Goal: Information Seeking & Learning: Check status

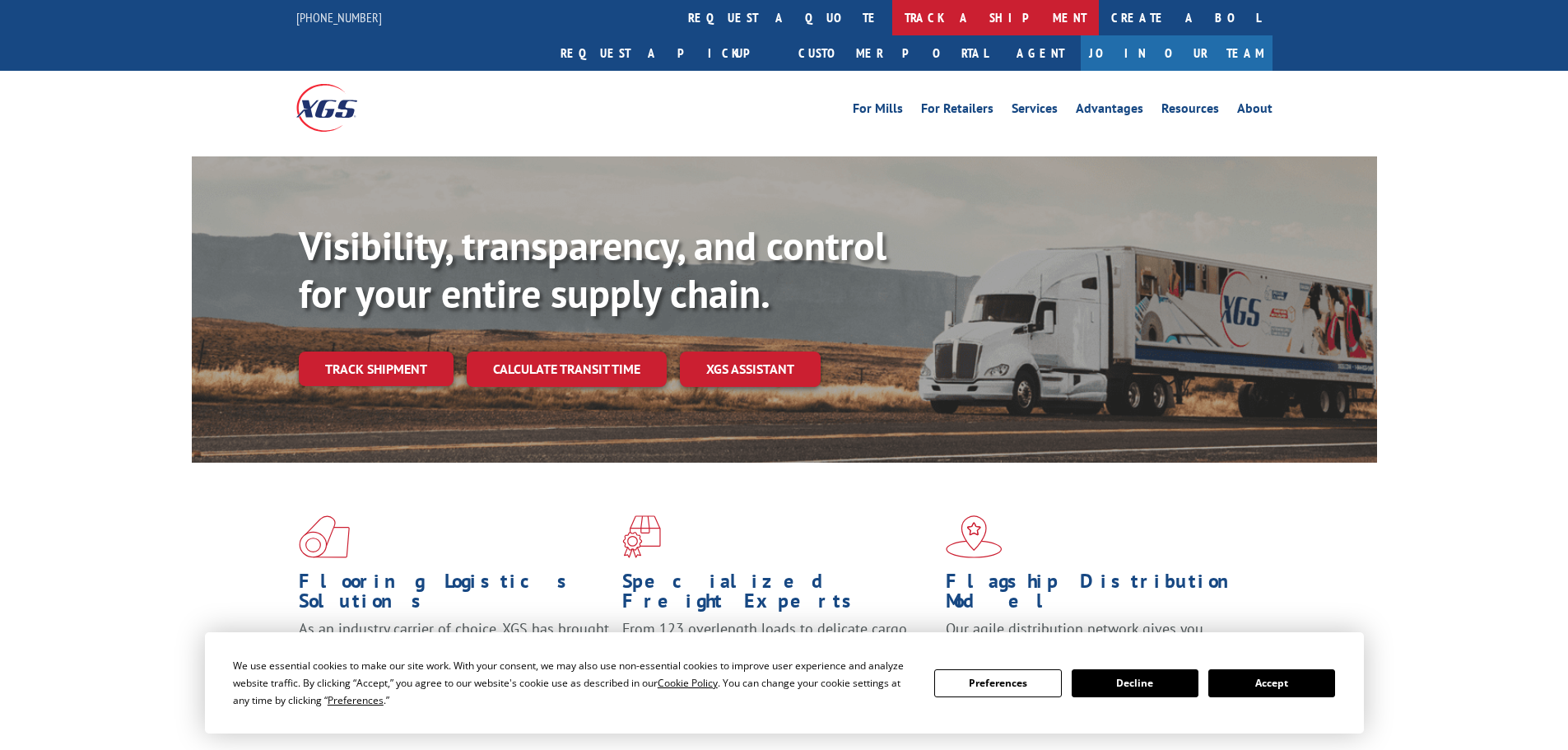
click at [893, 16] on link "track a shipment" at bounding box center [996, 18] width 207 height 35
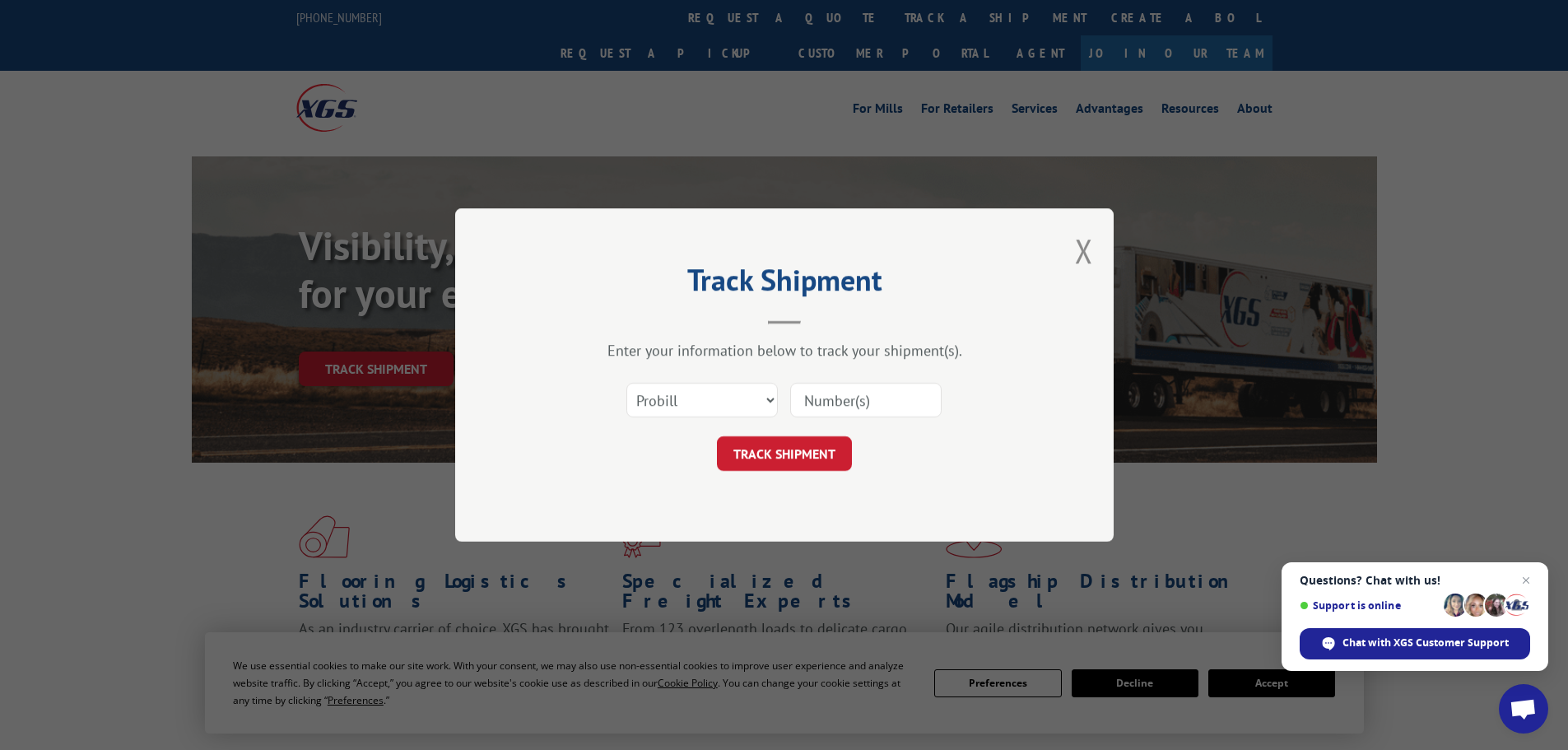
drag, startPoint x: 849, startPoint y: 381, endPoint x: 831, endPoint y: 402, distance: 27.7
click at [831, 402] on input at bounding box center [866, 400] width 151 height 34
paste input "5193929"
type input "5193929"
click at [691, 401] on select "Select category... Probill BOL PO" at bounding box center [703, 400] width 151 height 34
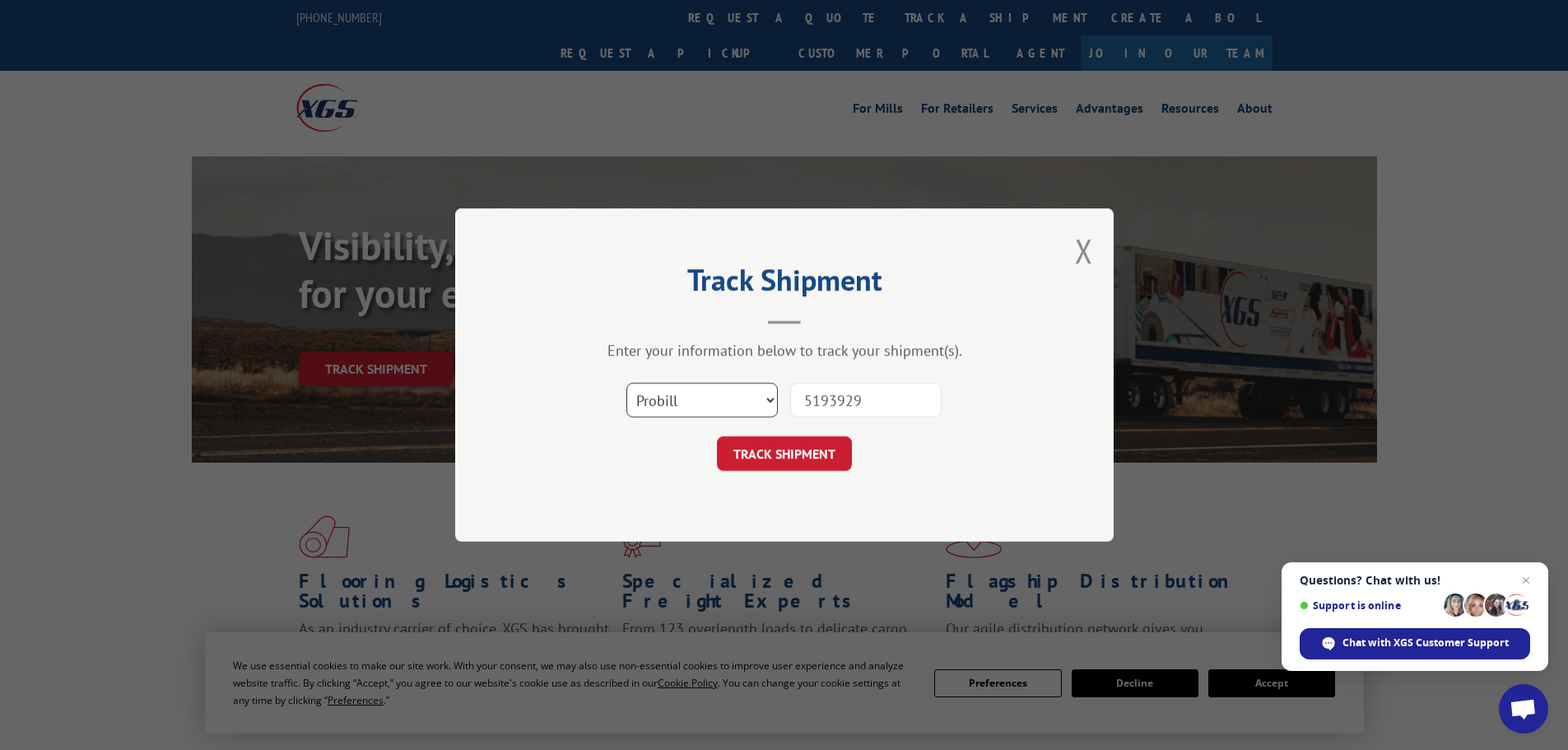
select select "bol"
click at [627, 383] on select "Select category... Probill BOL PO" at bounding box center [703, 400] width 151 height 34
click at [739, 449] on button "TRACK SHIPMENT" at bounding box center [784, 453] width 135 height 34
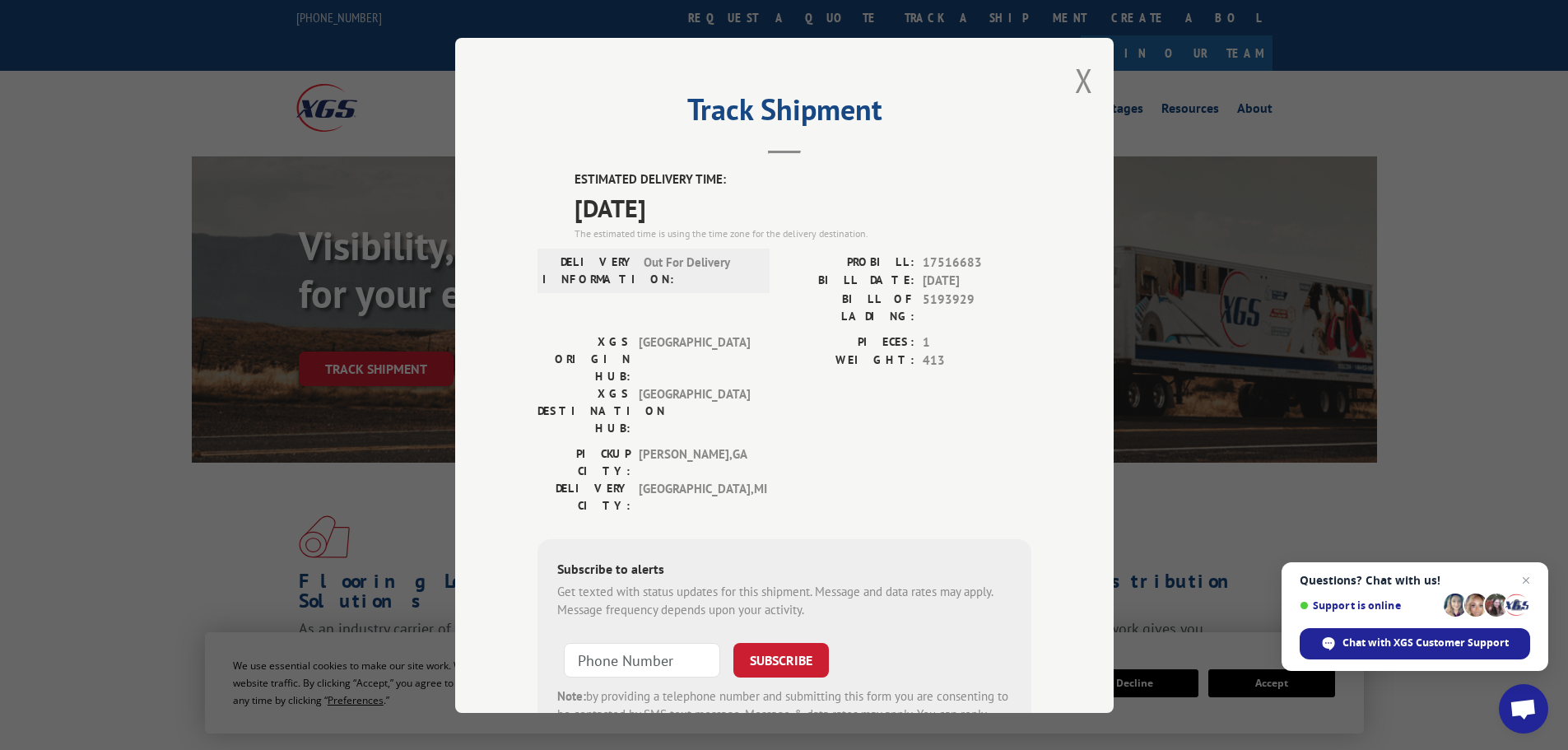
click at [1064, 70] on div "Track Shipment ESTIMATED DELIVERY TIME: [DATE] The estimated time is using the …" at bounding box center [784, 375] width 659 height 675
click at [1084, 84] on button "Close modal" at bounding box center [1084, 80] width 18 height 44
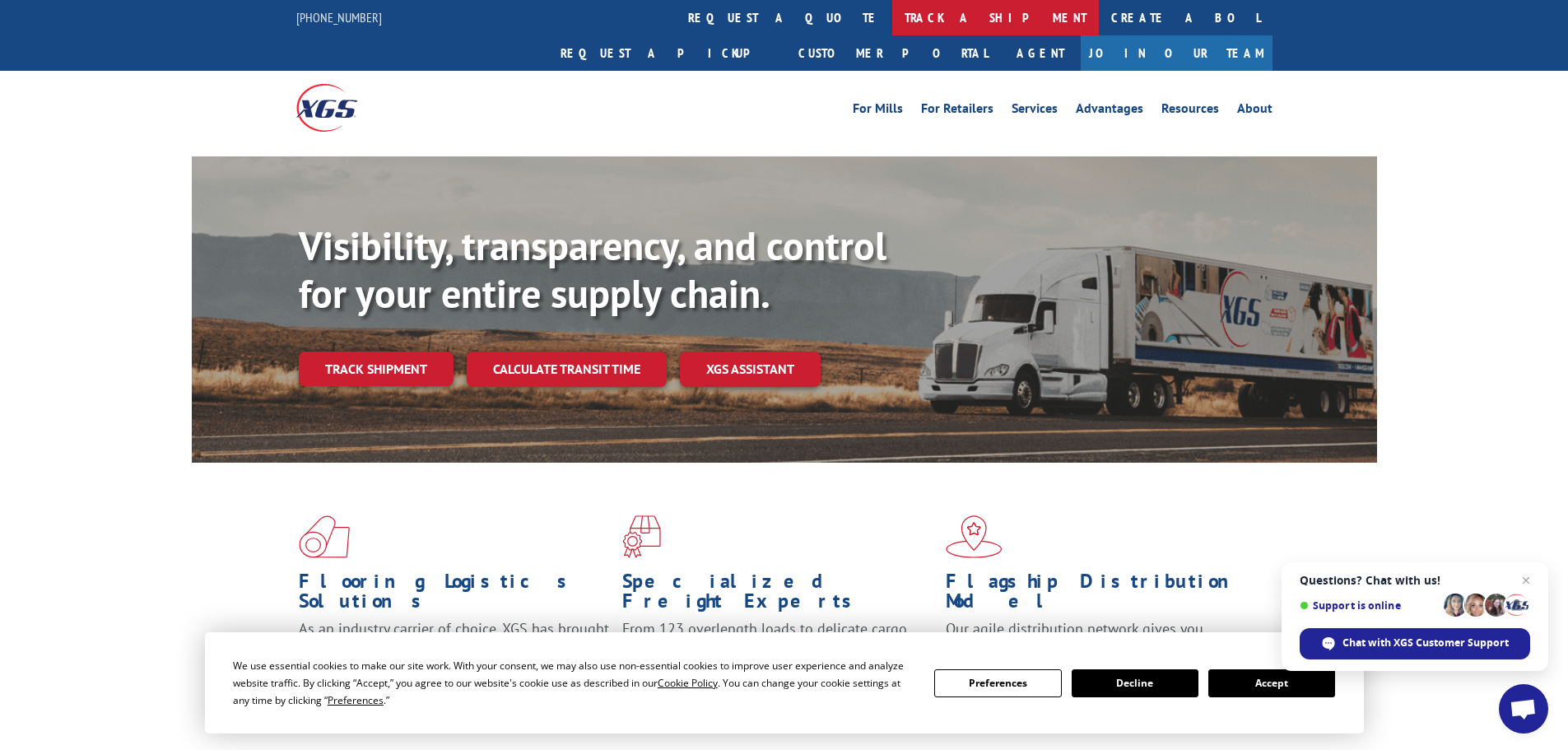
click at [893, 0] on link "track a shipment" at bounding box center [996, 18] width 207 height 35
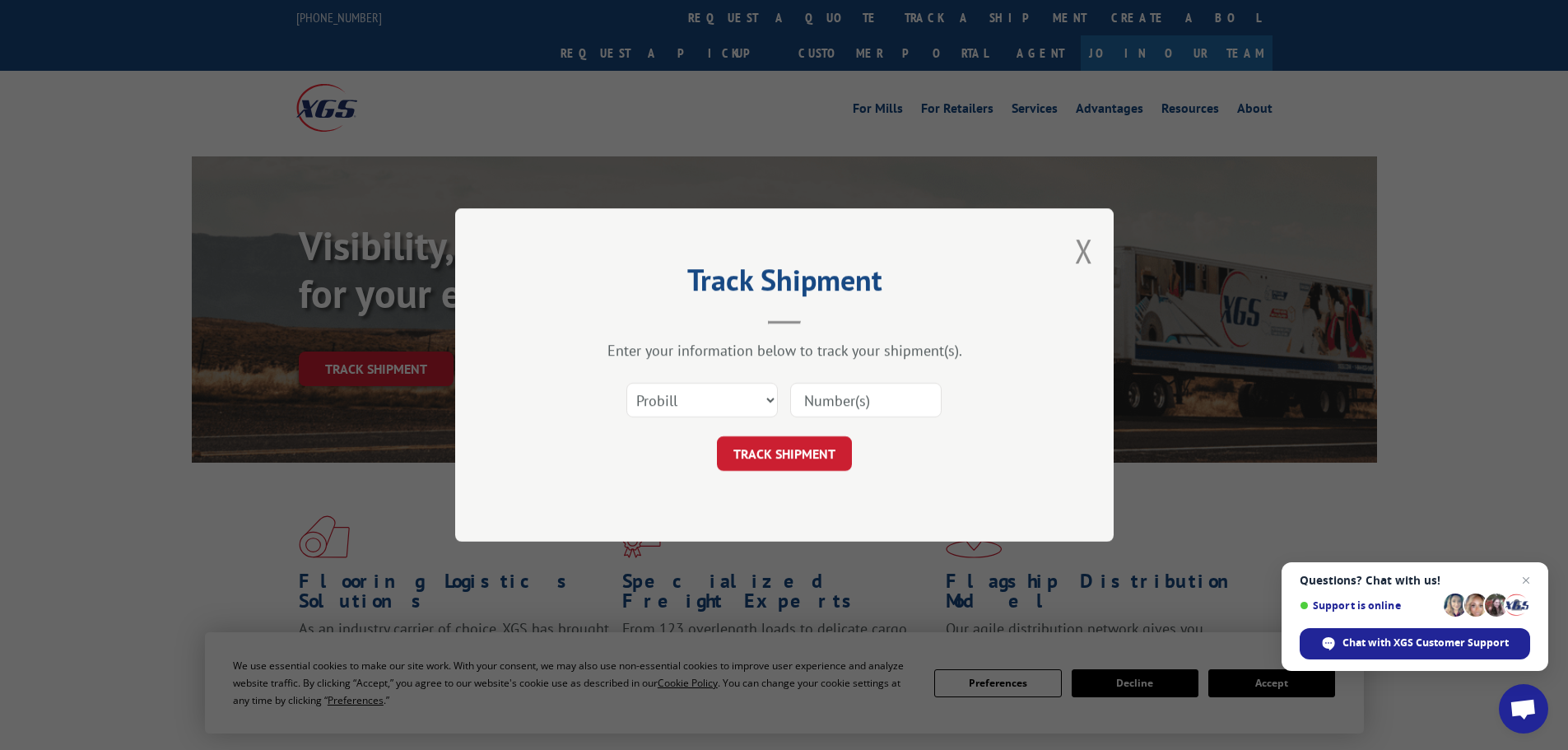
paste input "449704"
type input "449704"
click at [703, 399] on select "Select category... Probill BOL PO" at bounding box center [703, 400] width 151 height 34
select select "bol"
click at [627, 383] on select "Select category... Probill BOL PO" at bounding box center [703, 400] width 151 height 34
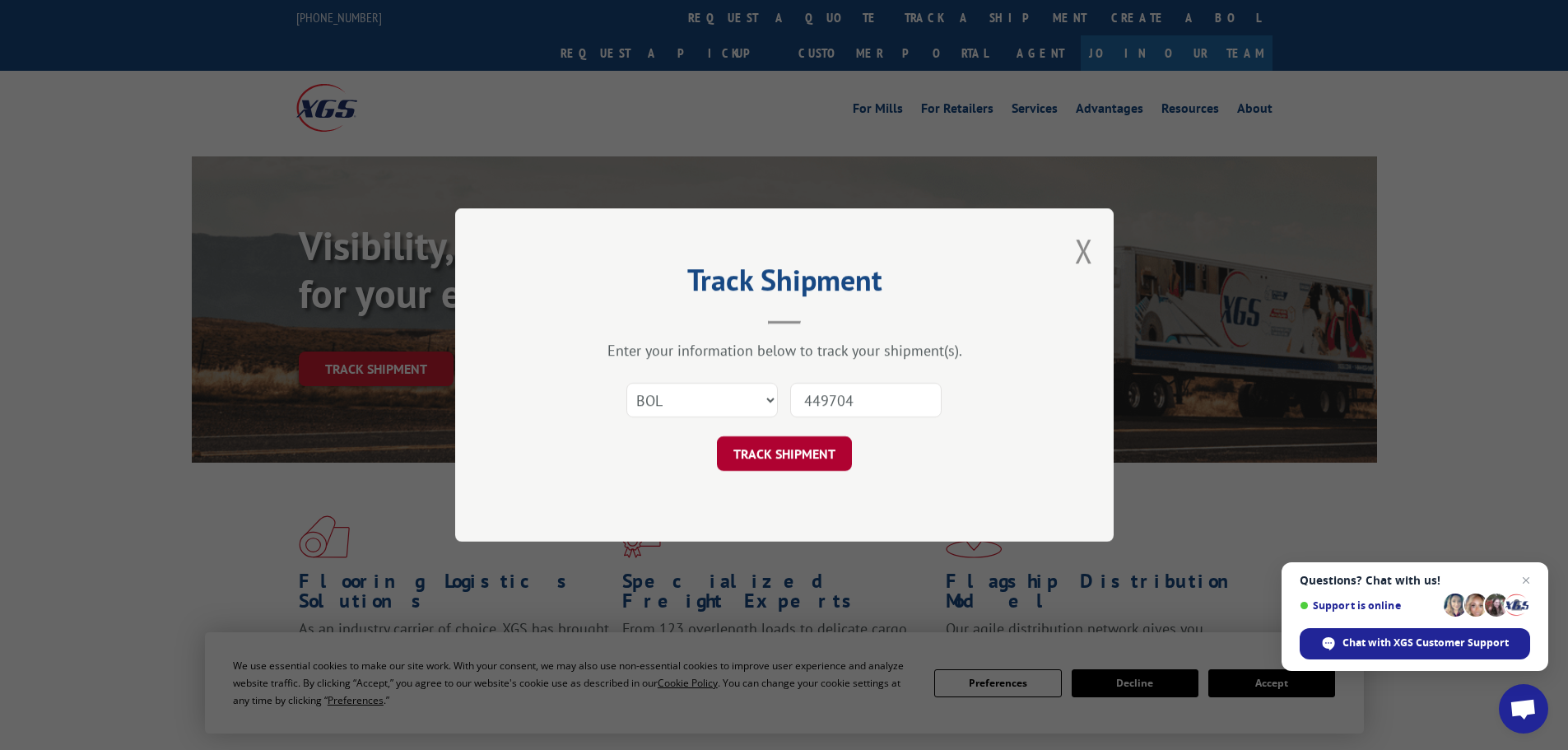
click at [790, 454] on button "TRACK SHIPMENT" at bounding box center [784, 453] width 135 height 34
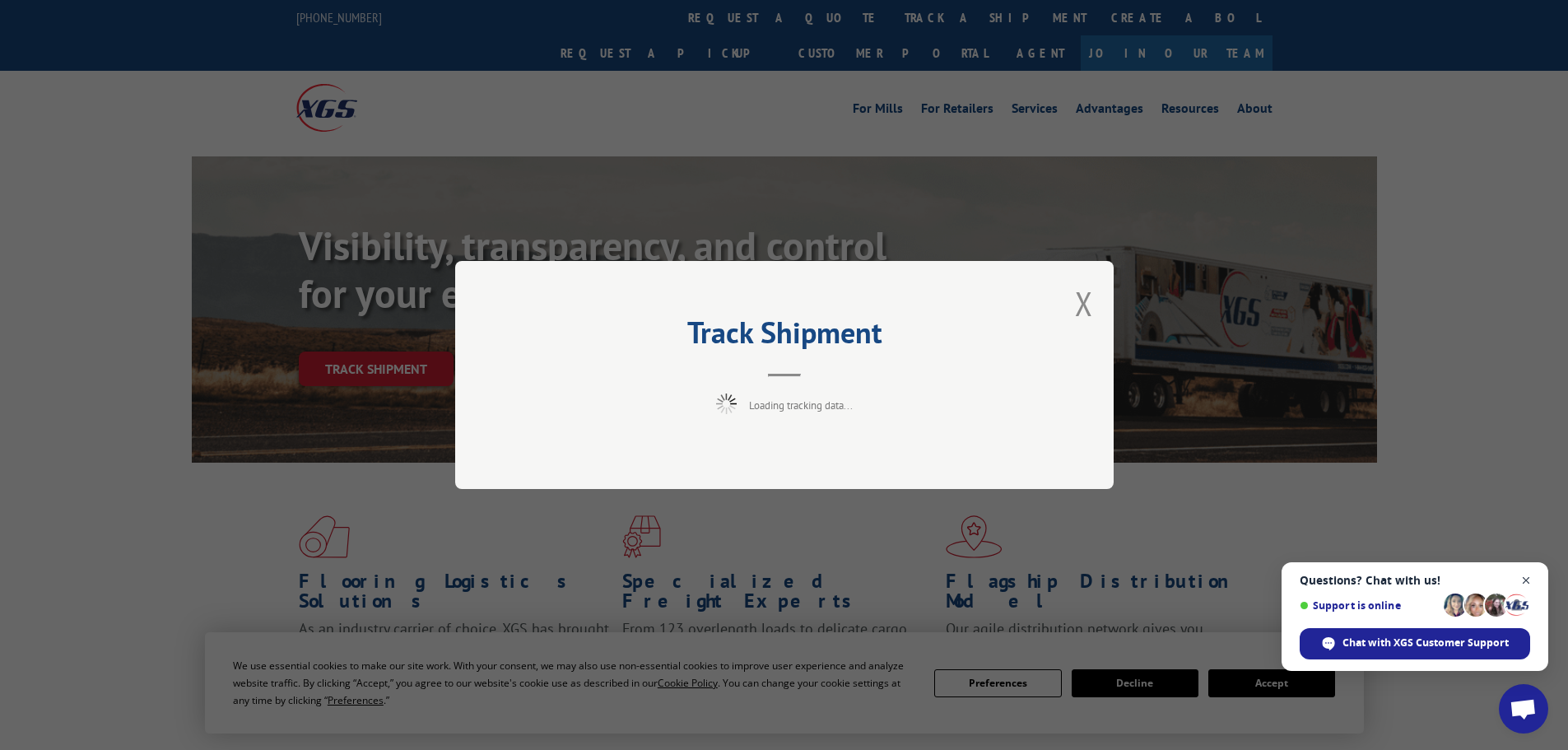
click at [1527, 577] on span "Close chat" at bounding box center [1526, 580] width 20 height 20
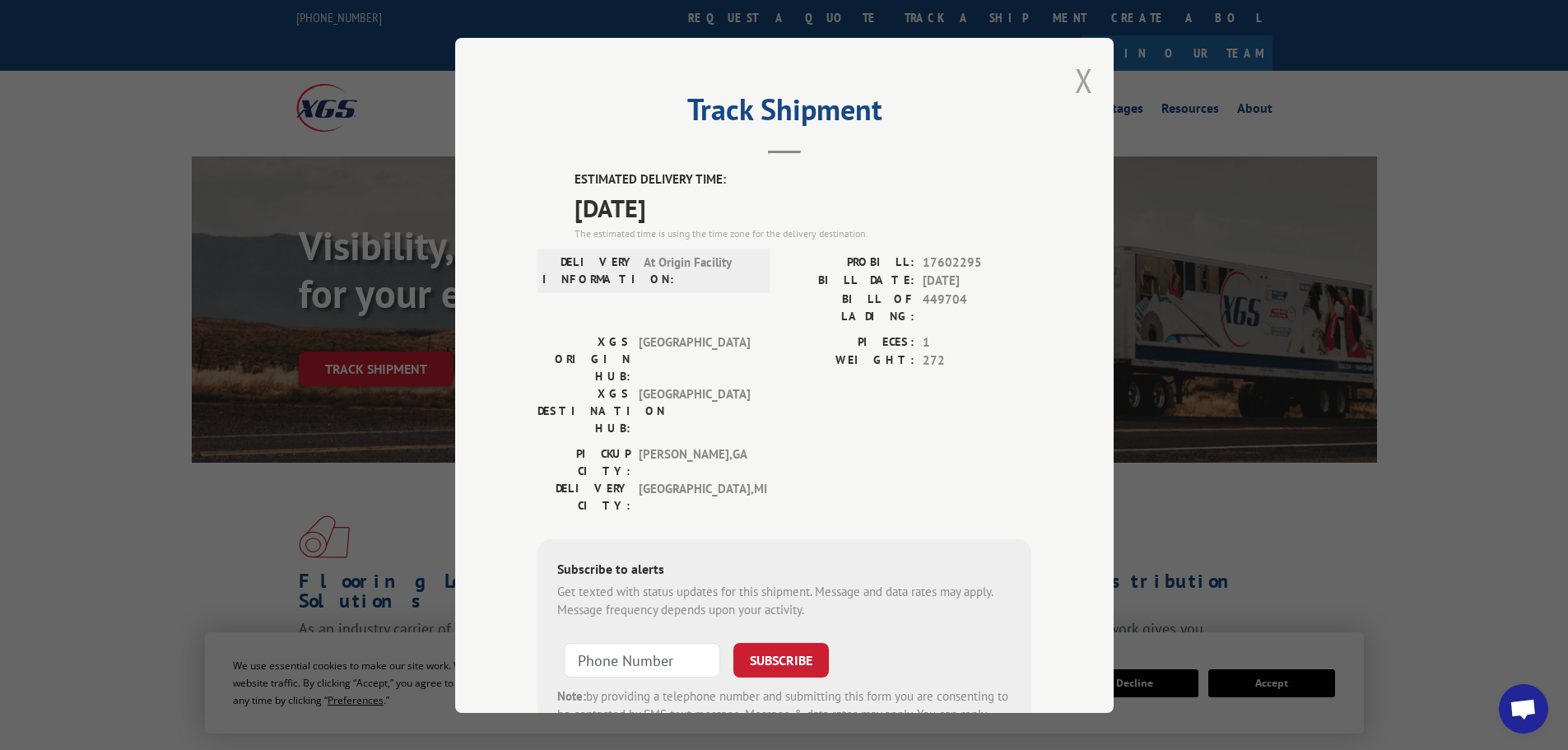
click at [1075, 83] on button "Close modal" at bounding box center [1084, 80] width 18 height 44
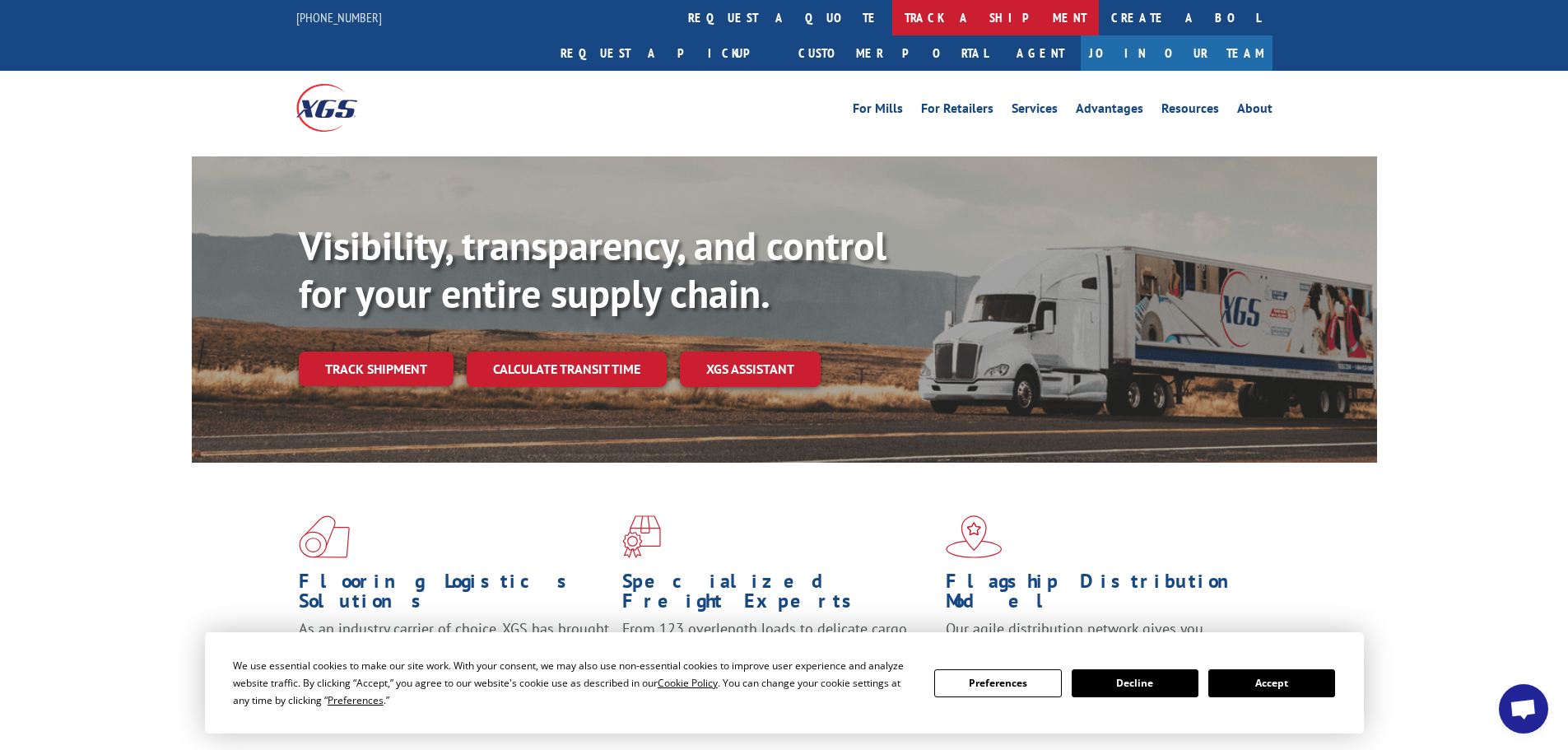
click at [893, 28] on link "track a shipment" at bounding box center [996, 18] width 207 height 35
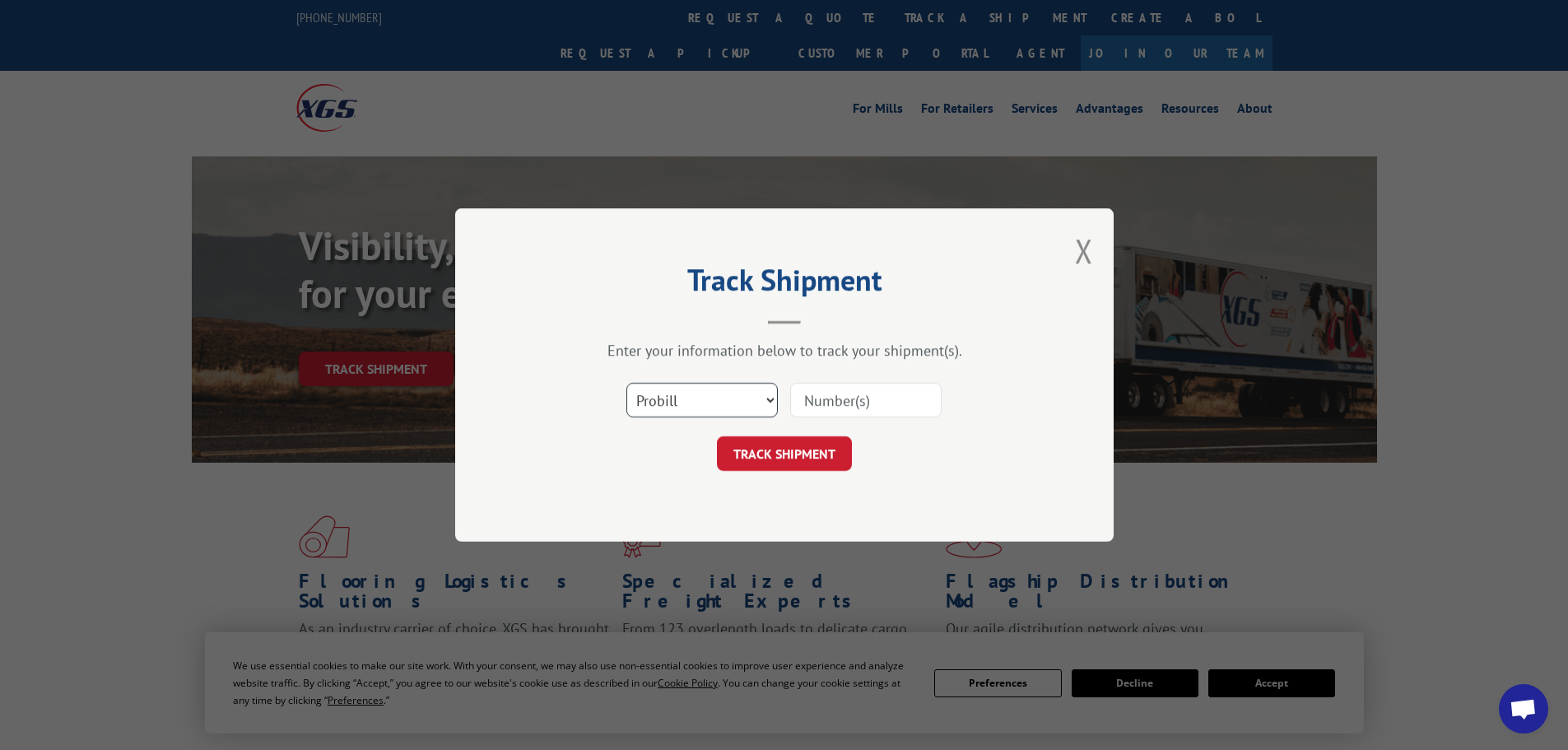
click at [690, 401] on select "Select category... Probill BOL PO" at bounding box center [703, 400] width 151 height 34
select select "bol"
click at [627, 383] on select "Select category... Probill BOL PO" at bounding box center [703, 400] width 151 height 34
paste input "5207010"
type input "5207010"
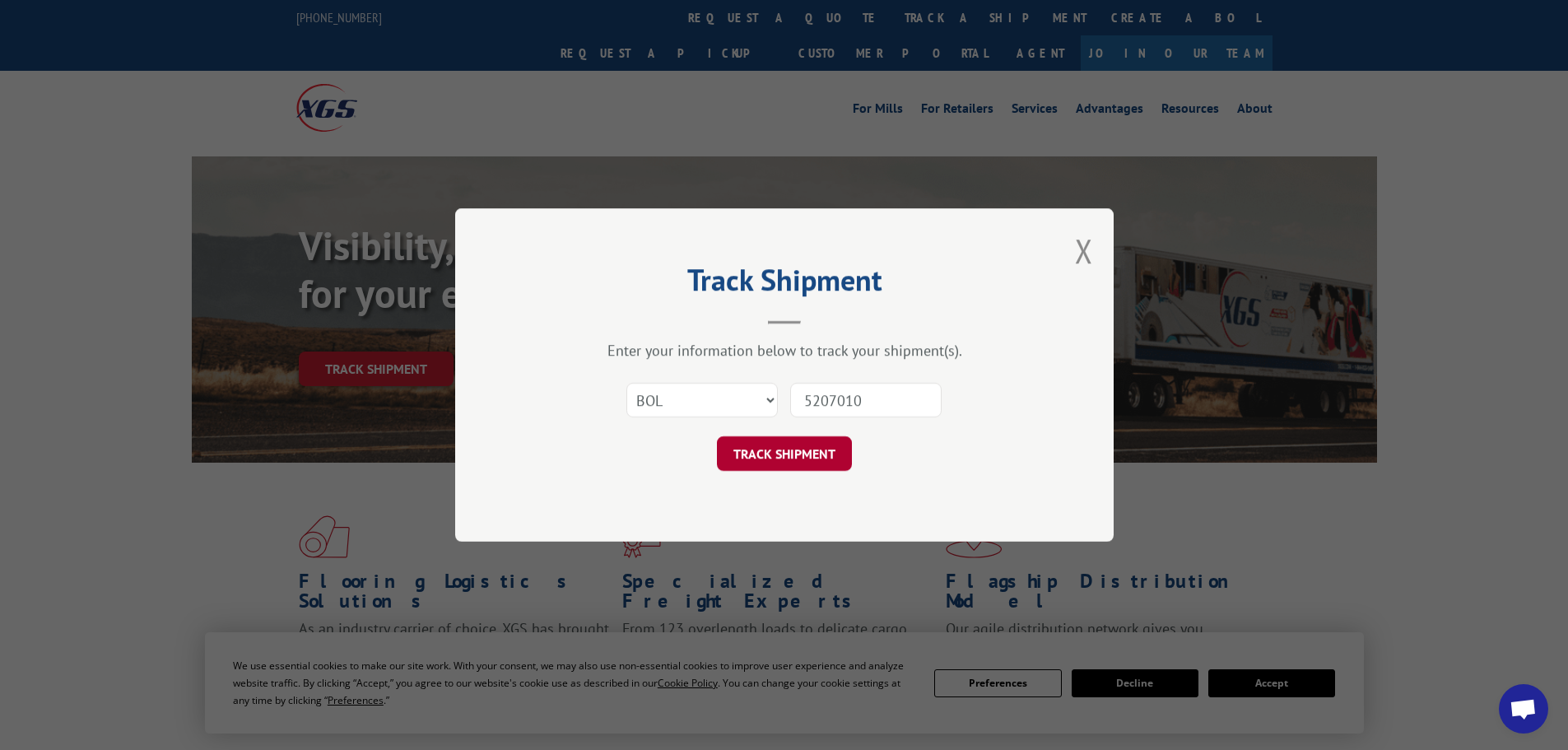
click at [757, 447] on button "TRACK SHIPMENT" at bounding box center [784, 453] width 135 height 34
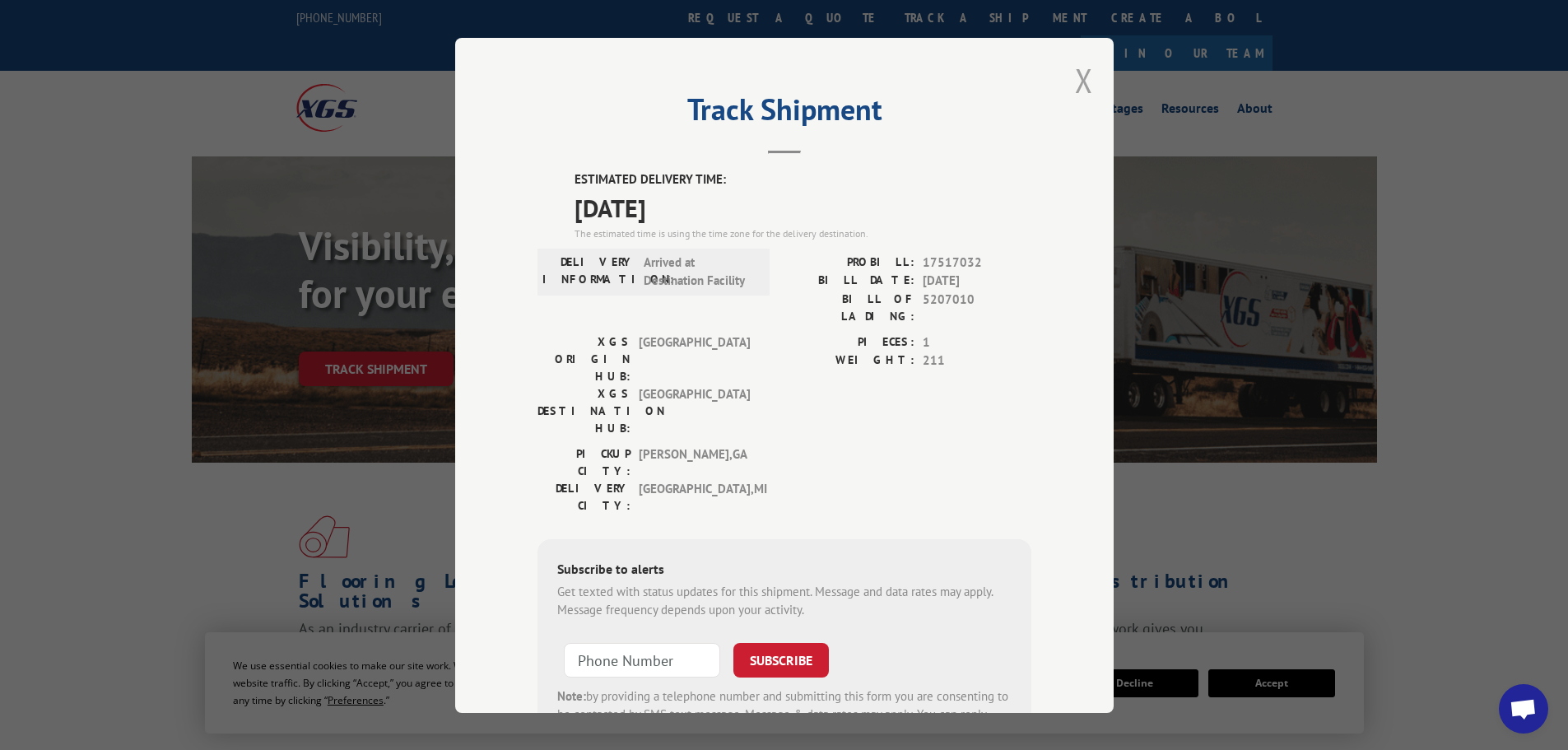
click at [1080, 84] on button "Close modal" at bounding box center [1084, 80] width 18 height 44
